Goal: Task Accomplishment & Management: Use online tool/utility

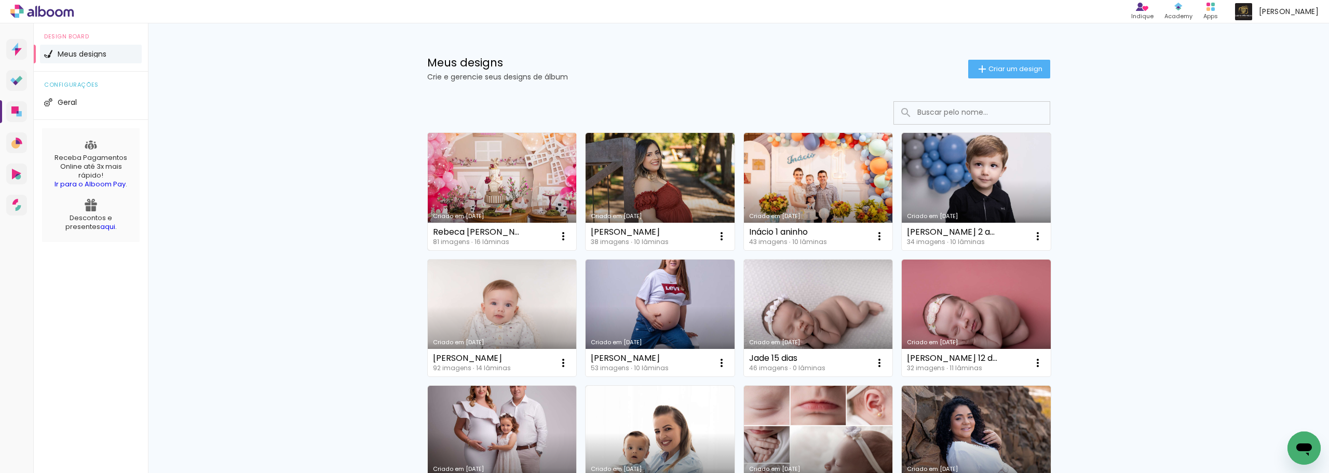
click at [497, 179] on link "Criado em [DATE]" at bounding box center [502, 191] width 149 height 117
click at [501, 171] on link "Criado em [DATE]" at bounding box center [502, 191] width 149 height 117
